Goal: Task Accomplishment & Management: Use online tool/utility

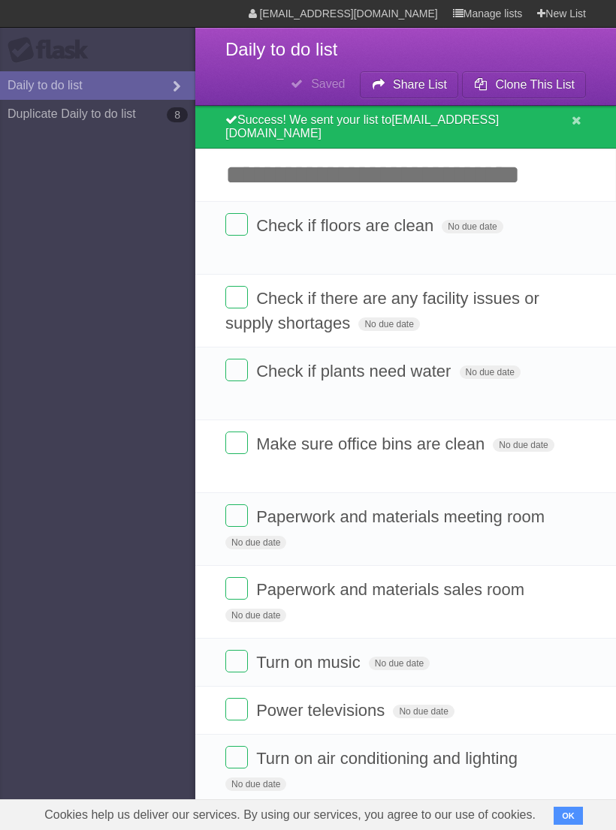
click at [242, 221] on label at bounding box center [236, 224] width 23 height 23
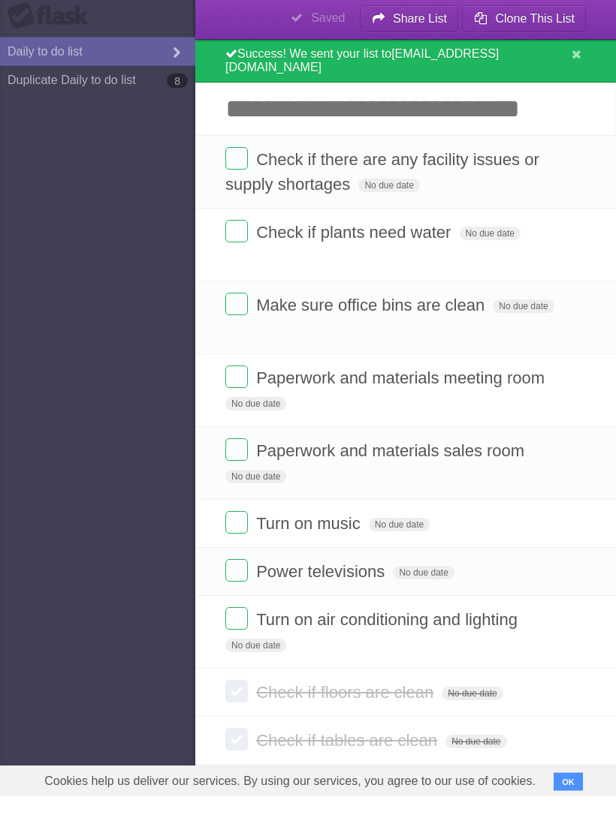
scroll to position [32, 0]
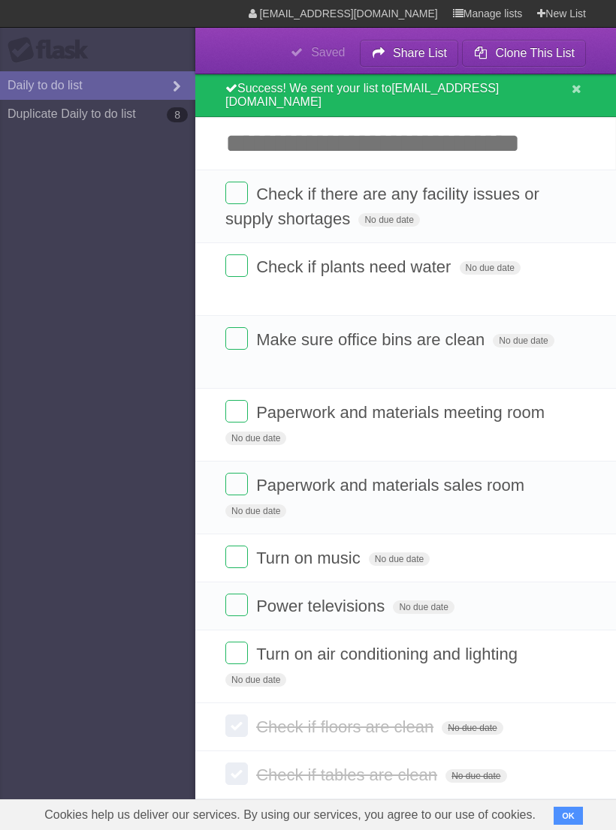
click at [242, 656] on label at bounding box center [236, 653] width 23 height 23
click at [246, 607] on label at bounding box center [236, 605] width 23 height 23
click at [233, 552] on label at bounding box center [236, 557] width 23 height 23
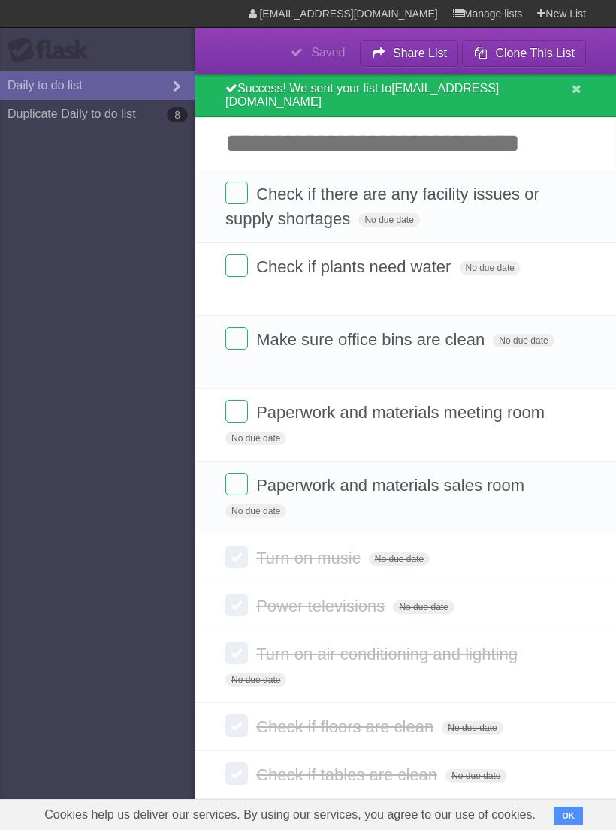
click at [233, 485] on label at bounding box center [236, 484] width 23 height 23
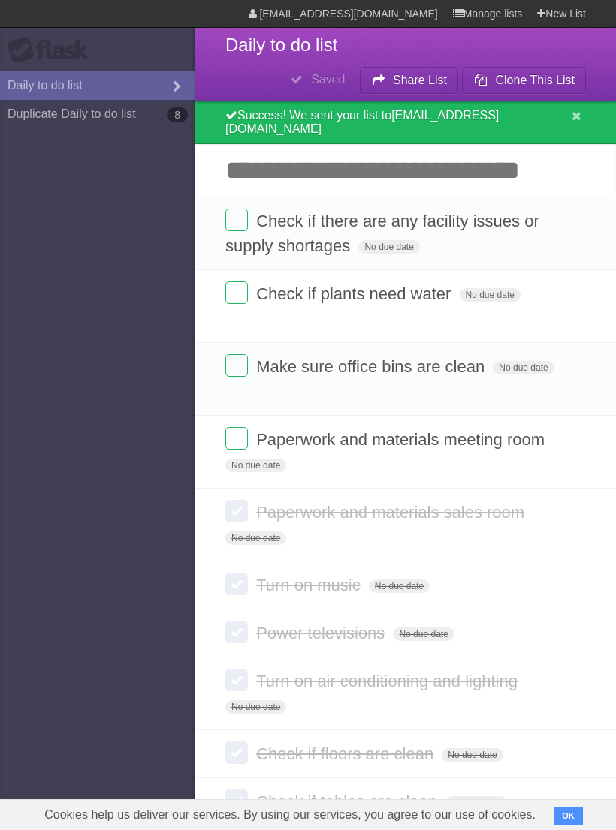
scroll to position [0, 0]
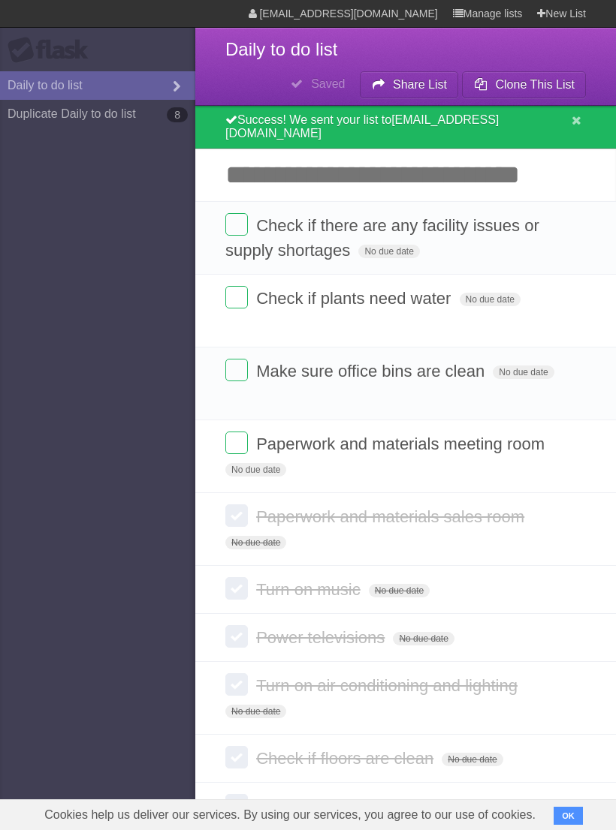
click at [234, 289] on label at bounding box center [236, 297] width 23 height 23
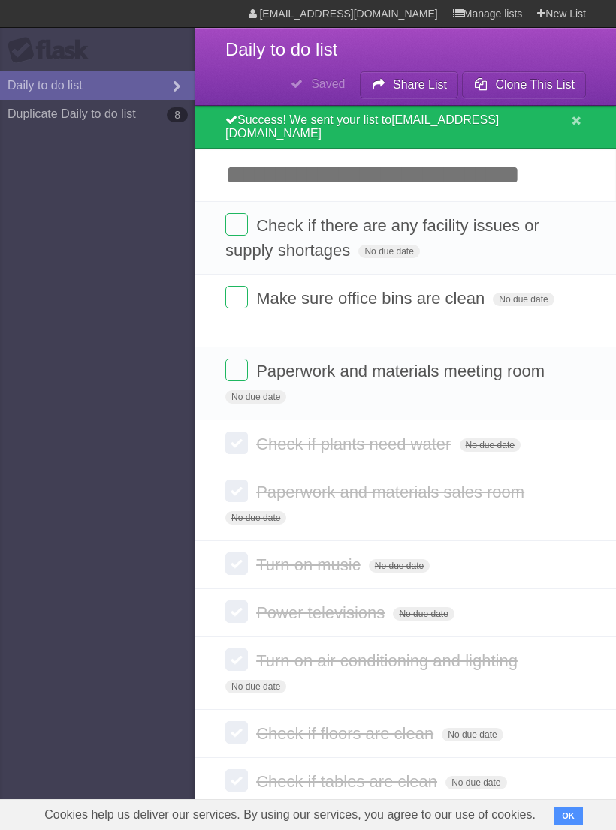
click at [232, 213] on label at bounding box center [236, 224] width 23 height 23
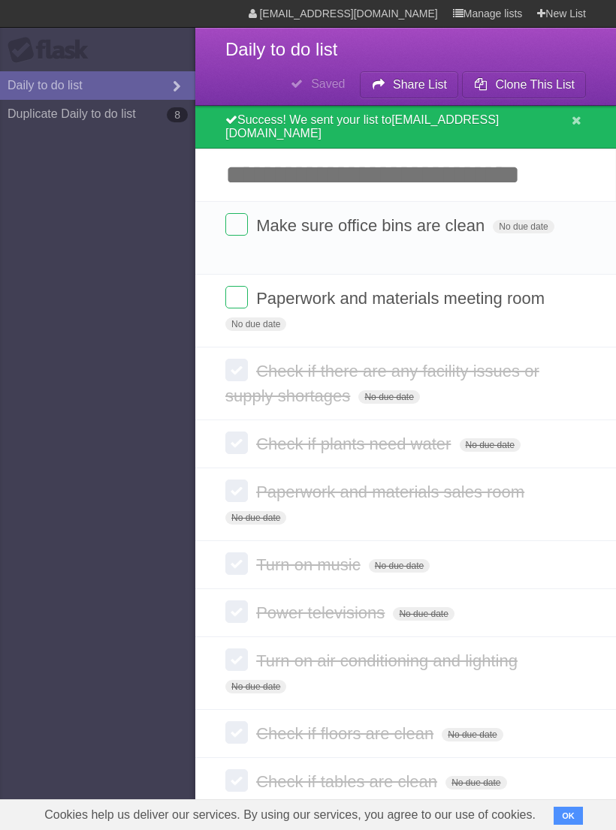
click at [229, 234] on li "Make sure office bins are clean No due date White Red Blue Green Purple Orange" at bounding box center [405, 238] width 420 height 74
click at [244, 222] on label at bounding box center [236, 224] width 23 height 23
click at [234, 223] on label at bounding box center [236, 224] width 23 height 23
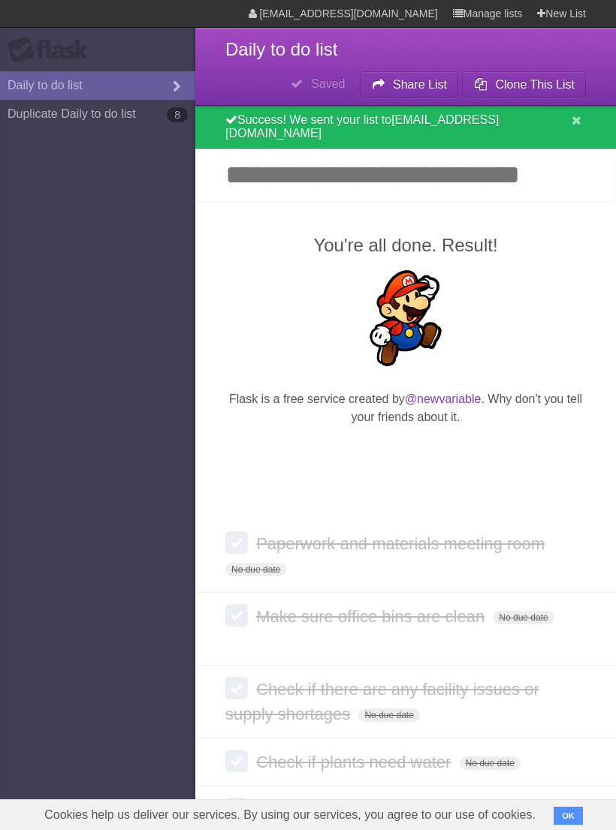
click at [556, 817] on button "OK" at bounding box center [567, 816] width 29 height 18
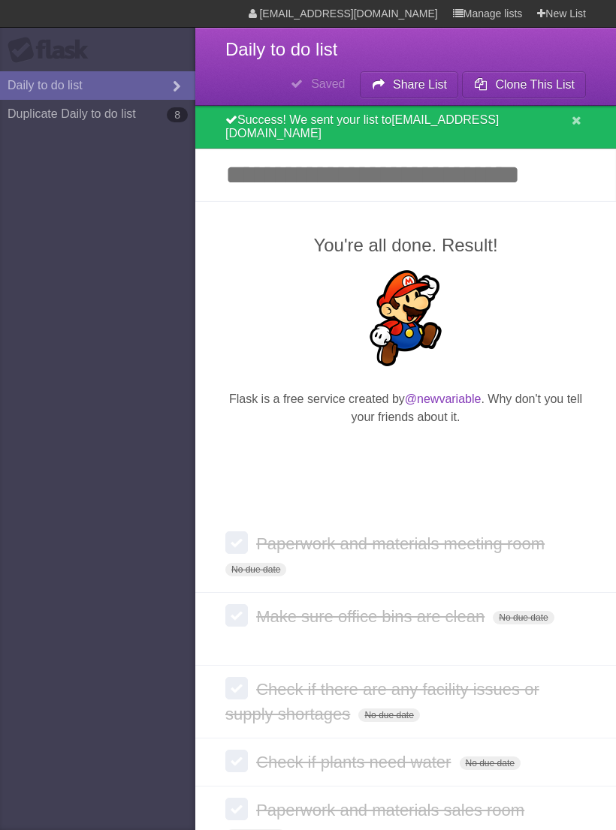
click at [118, 96] on link "Daily to do list" at bounding box center [97, 85] width 195 height 29
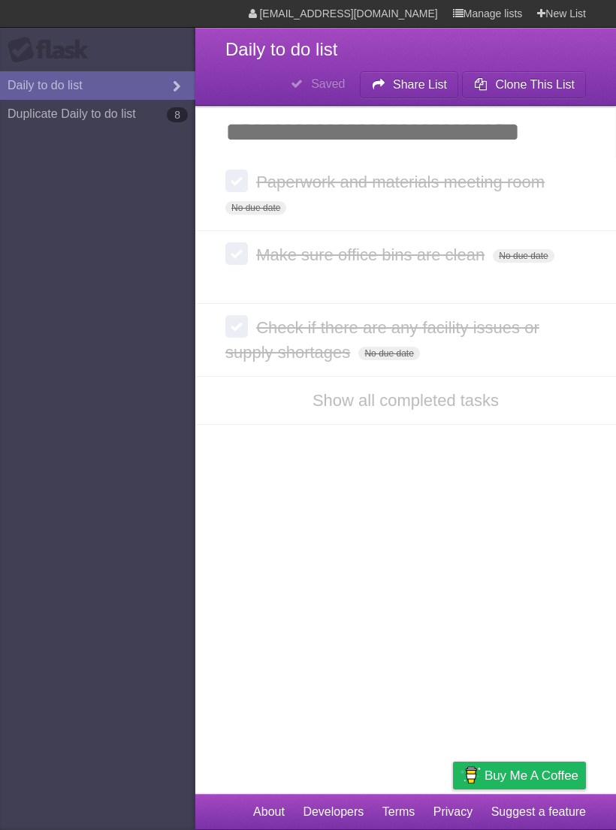
click at [313, 48] on span "Daily to do list" at bounding box center [281, 49] width 112 height 20
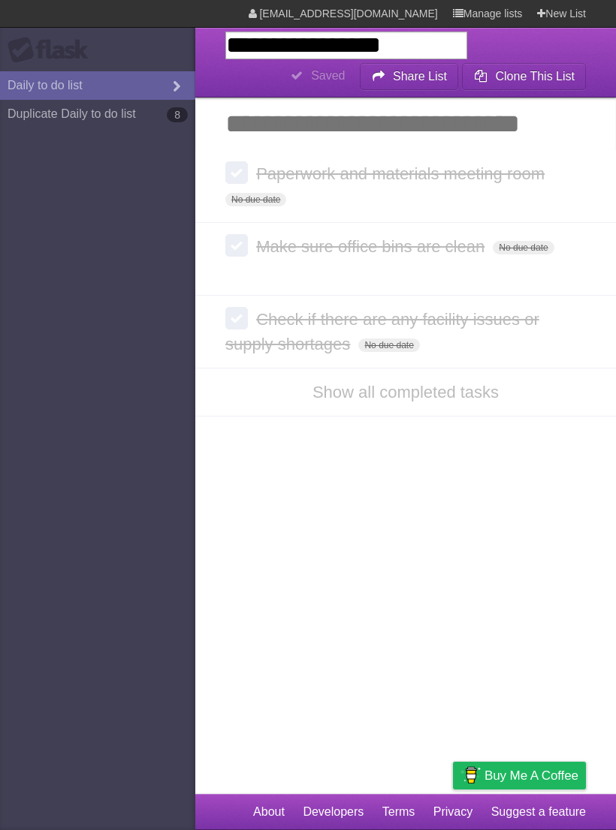
click at [396, 501] on article "**********" at bounding box center [308, 397] width 616 height 794
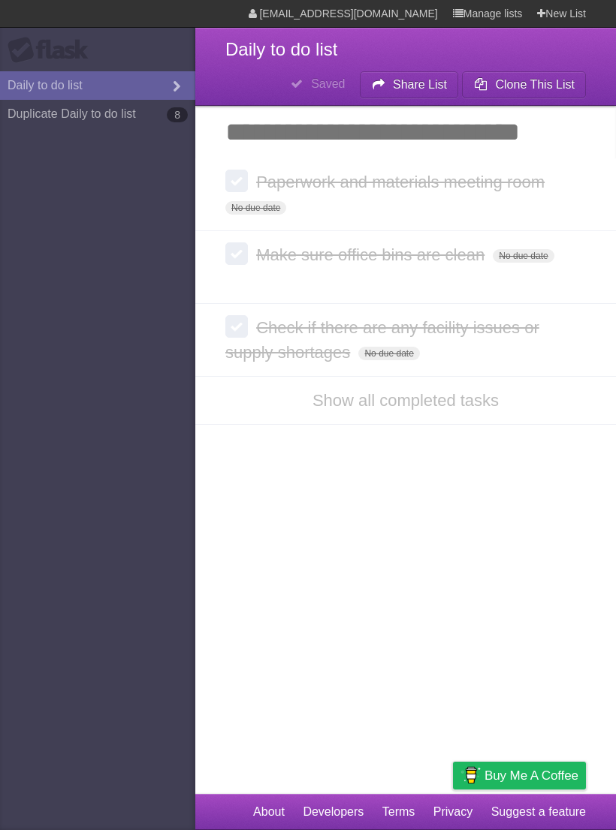
click at [471, 137] on input "Add another task" at bounding box center [405, 132] width 420 height 53
type input "*"
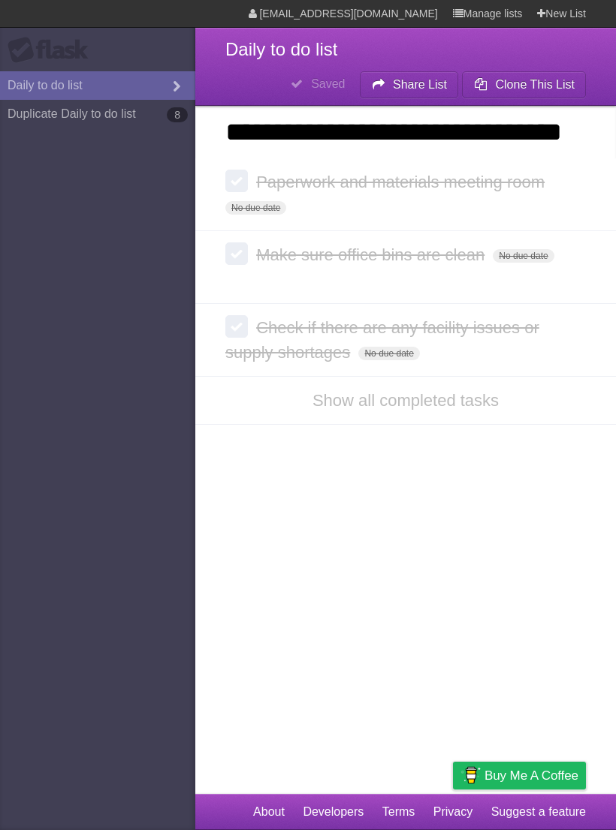
type input "**********"
click input "*********" at bounding box center [0, 0] width 0 height 0
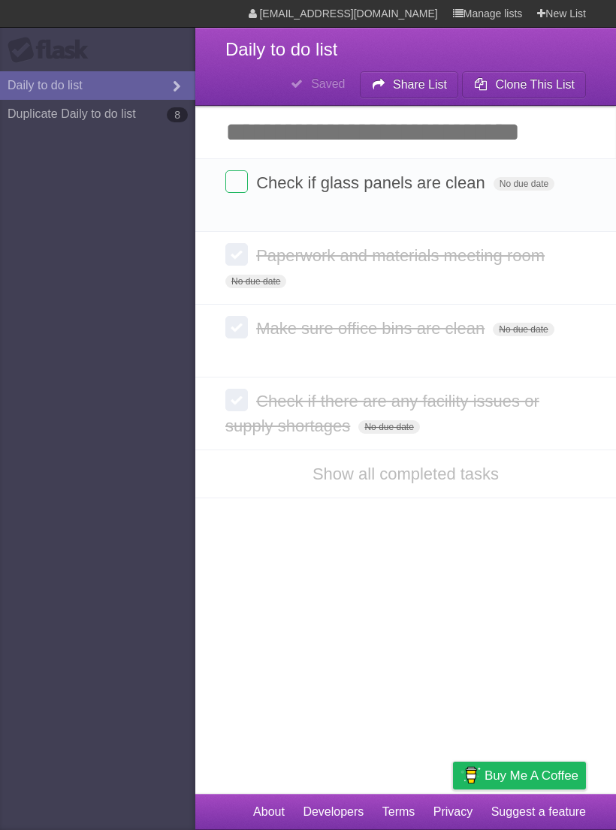
click at [239, 178] on label at bounding box center [236, 181] width 23 height 23
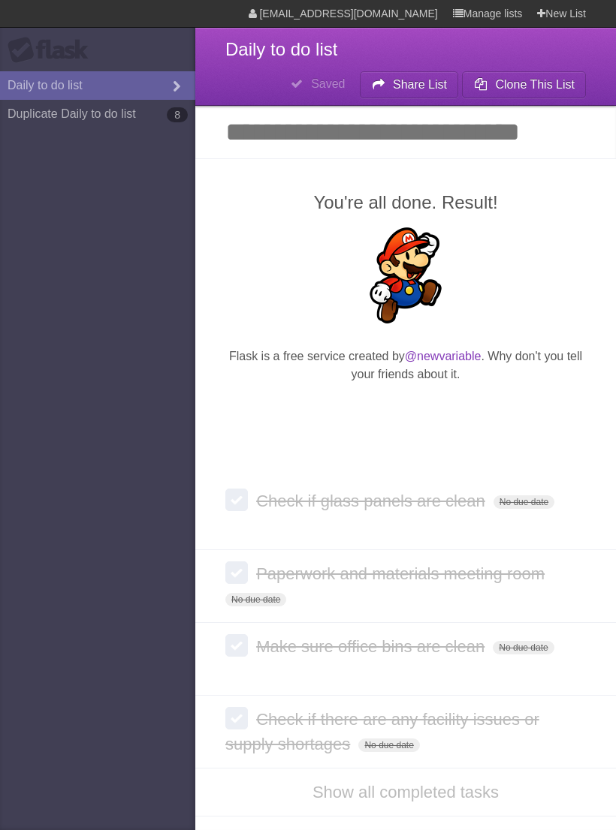
scroll to position [23, 0]
